Goal: Task Accomplishment & Management: Use online tool/utility

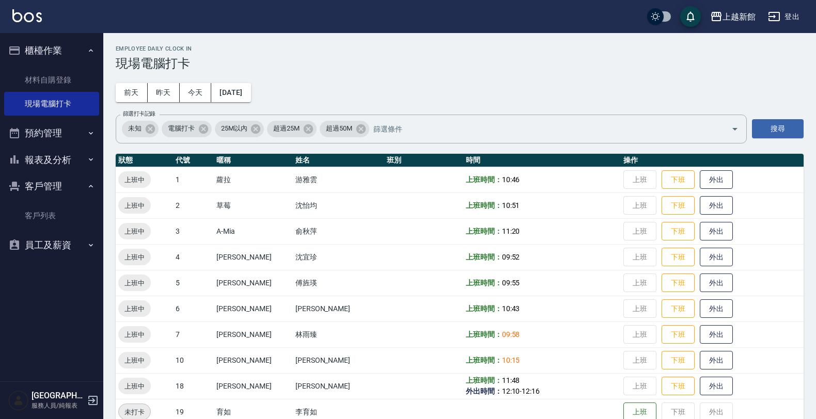
scroll to position [129, 0]
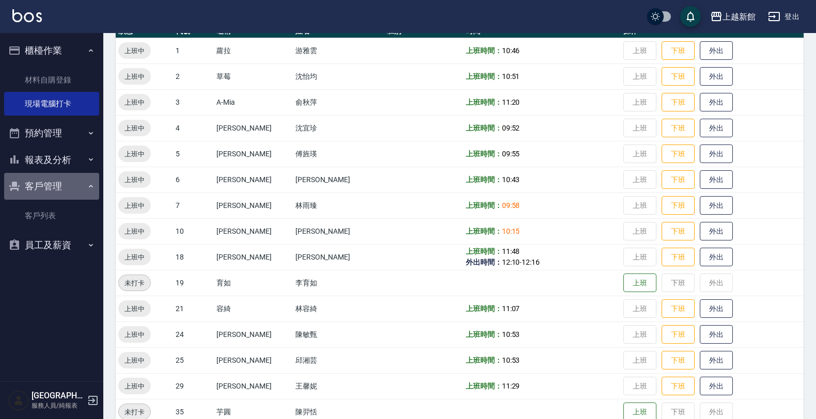
click at [81, 184] on button "客戶管理" at bounding box center [51, 186] width 95 height 27
click at [74, 182] on button "客戶管理" at bounding box center [51, 186] width 95 height 27
click at [73, 120] on ul "客戶列表" at bounding box center [51, 92] width 95 height 56
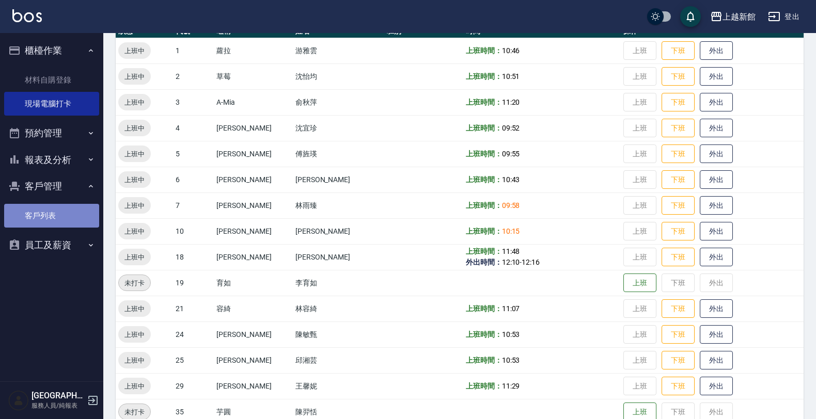
click at [66, 210] on link "客戶列表" at bounding box center [51, 216] width 95 height 24
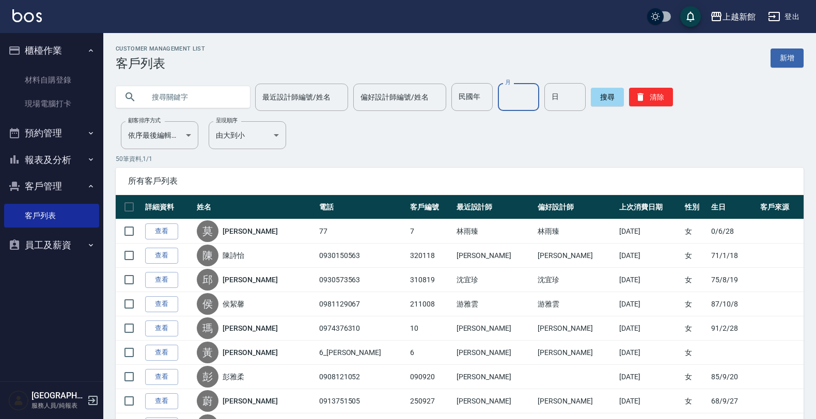
click at [498, 94] on input "月" at bounding box center [518, 97] width 41 height 28
type input "2"
click at [559, 96] on input "日" at bounding box center [564, 97] width 41 height 28
type input "1"
click at [171, 95] on input "text" at bounding box center [193, 97] width 97 height 28
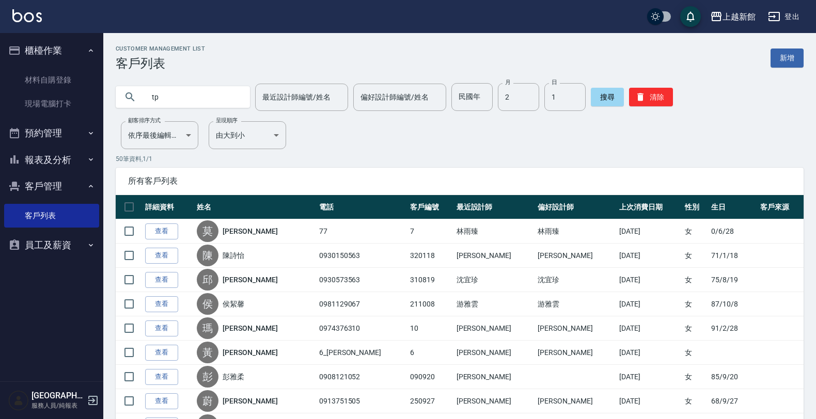
type input "t"
click at [456, 84] on div "民國年 民國年" at bounding box center [471, 97] width 41 height 28
type input "85"
type input "07"
type input "04"
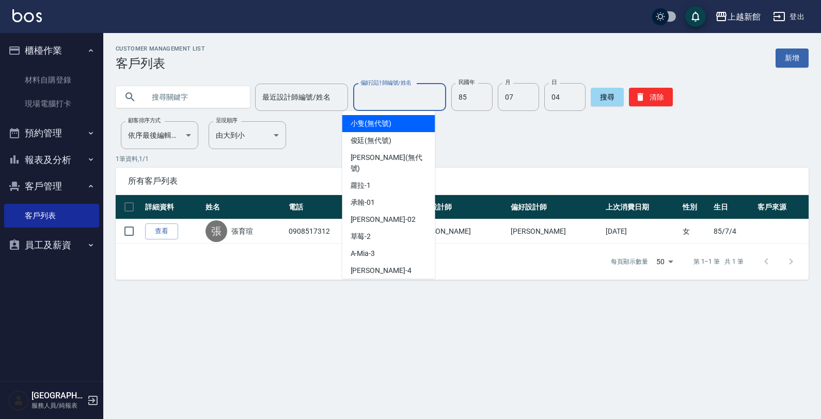
click at [412, 88] on input "偏好設計師編號/姓名" at bounding box center [400, 97] width 84 height 18
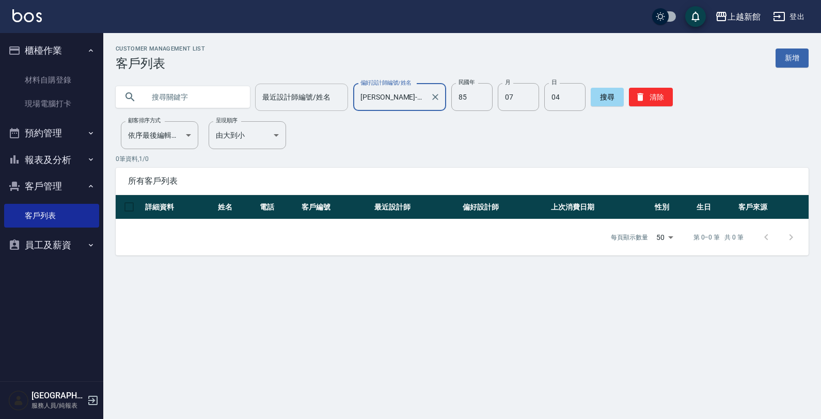
type input "[PERSON_NAME]-18"
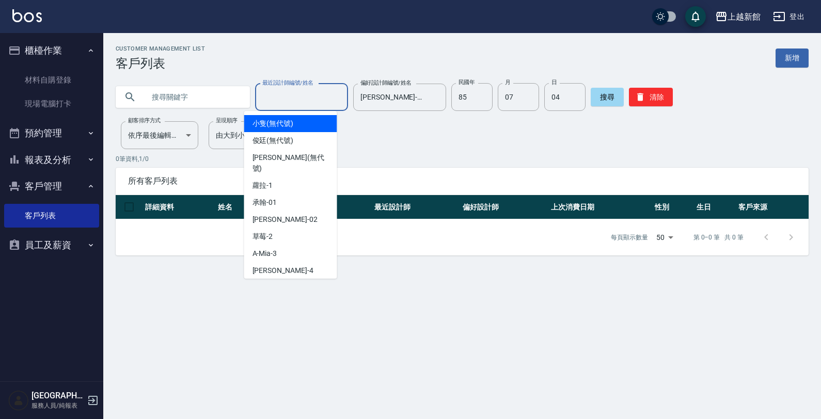
click at [295, 95] on input "最近設計師編號/姓名" at bounding box center [302, 97] width 84 height 18
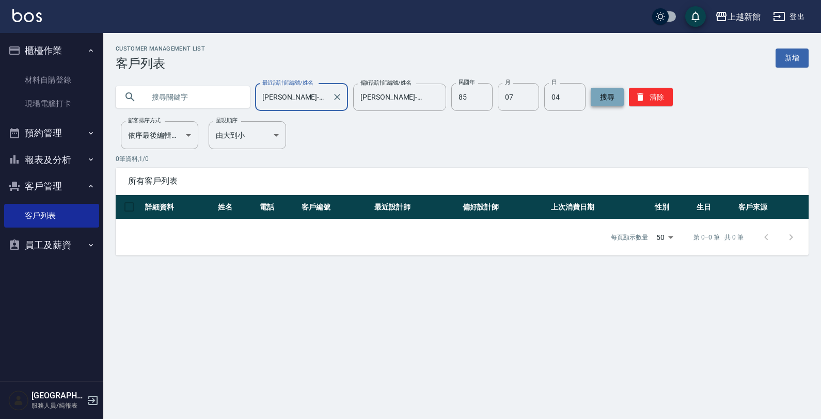
type input "[PERSON_NAME]-18"
click at [602, 104] on button "搜尋" at bounding box center [607, 97] width 33 height 19
click at [474, 97] on input "85" at bounding box center [471, 97] width 41 height 28
